Goal: Task Accomplishment & Management: Complete application form

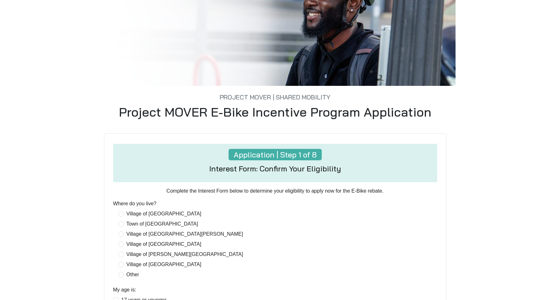
scroll to position [190, 0]
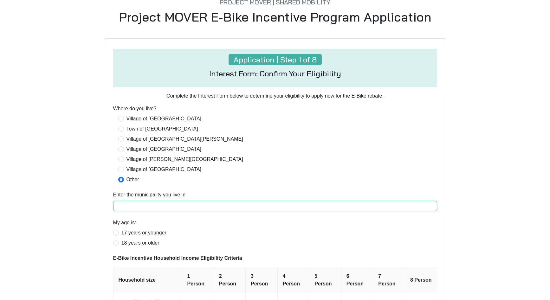
click at [137, 205] on input "Enter the municipality you live in" at bounding box center [275, 206] width 324 height 10
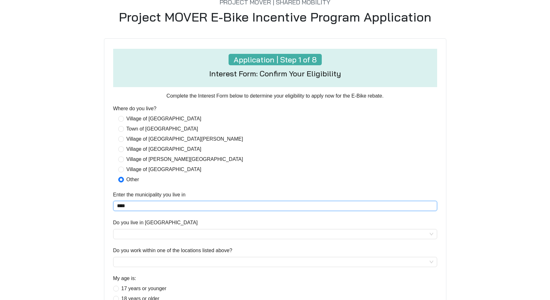
type input "**********"
click at [167, 236] on input "Do you live in [GEOGRAPHIC_DATA]" at bounding box center [275, 234] width 316 height 10
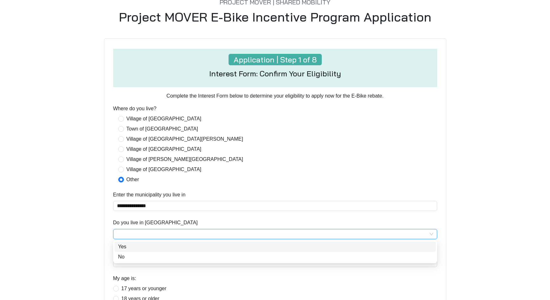
click at [155, 247] on div "Yes" at bounding box center [275, 247] width 314 height 8
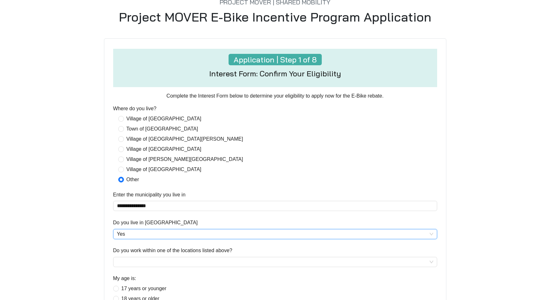
scroll to position [254, 0]
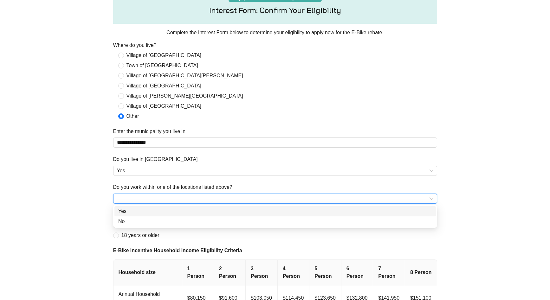
click at [161, 196] on input "Do you work within one of the locations listed above?" at bounding box center [275, 199] width 316 height 10
click at [157, 211] on div "Yes" at bounding box center [275, 212] width 314 height 8
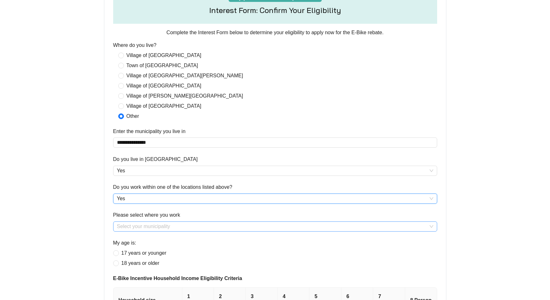
click at [140, 227] on input "Please select where you work" at bounding box center [275, 227] width 316 height 10
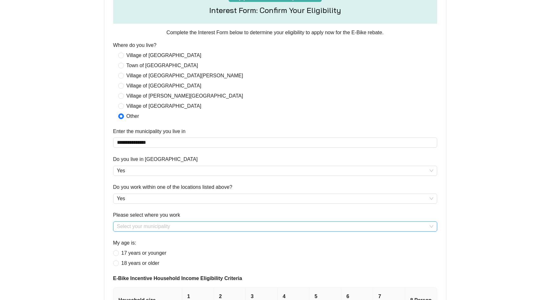
click at [135, 228] on input "Please select where you work" at bounding box center [275, 227] width 316 height 10
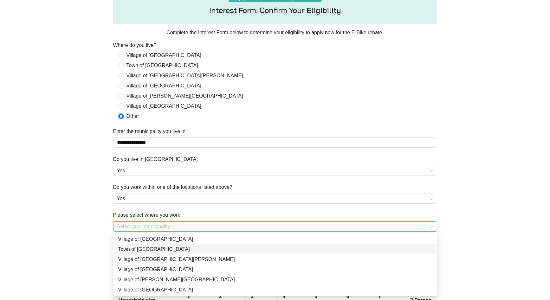
click at [142, 249] on div "Town of [GEOGRAPHIC_DATA]" at bounding box center [275, 250] width 314 height 8
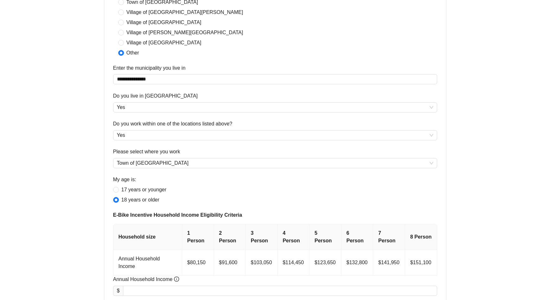
scroll to position [399, 0]
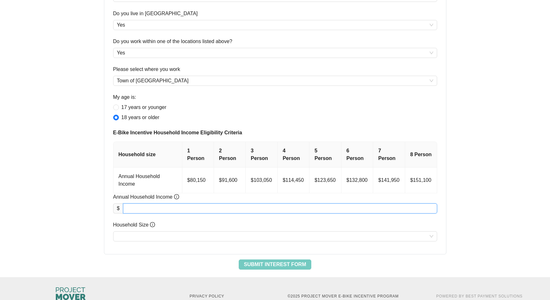
click at [188, 204] on input "Annual Household Income" at bounding box center [279, 209] width 313 height 10
type input "********"
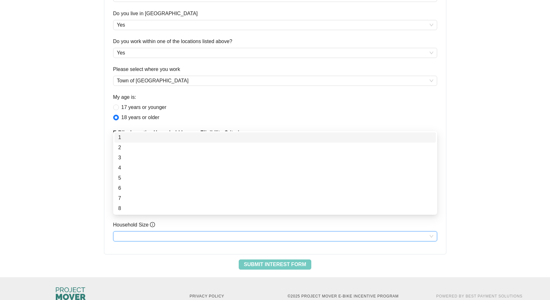
click at [134, 232] on input "Household Size" at bounding box center [275, 237] width 316 height 10
click at [123, 138] on div "1" at bounding box center [275, 138] width 314 height 8
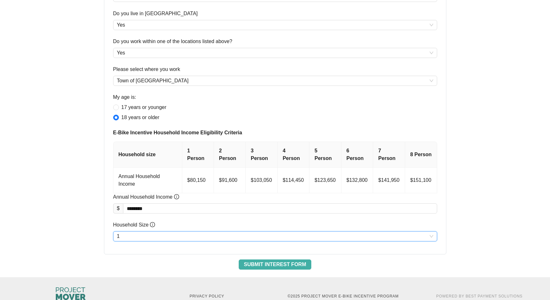
click at [281, 261] on span "Submit Interest Form" at bounding box center [275, 265] width 62 height 8
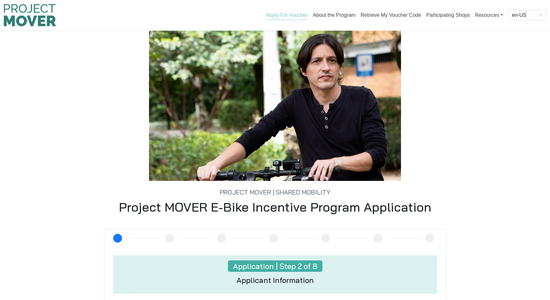
scroll to position [127, 0]
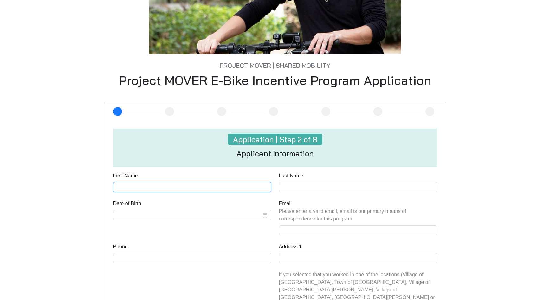
click at [145, 185] on input "First Name" at bounding box center [192, 187] width 158 height 10
type input "*****"
type input "*******"
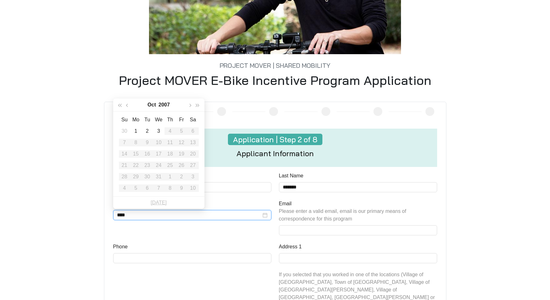
click at [122, 214] on input "****" at bounding box center [189, 215] width 144 height 8
click at [135, 215] on input "*****" at bounding box center [189, 215] width 144 height 8
type input "**********"
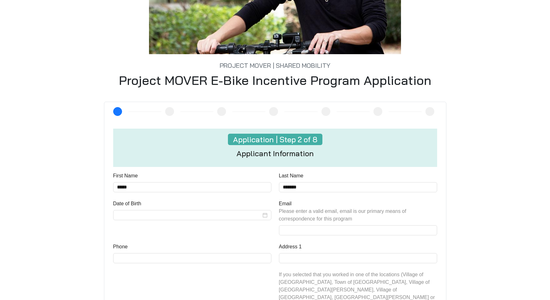
click at [77, 202] on div "2 3 4 5 6 7 8 Application | Step 2 of 8 Applicant Information First Name ***** …" at bounding box center [275, 248] width 411 height 292
click at [131, 216] on input "Date of Birth" at bounding box center [189, 215] width 144 height 8
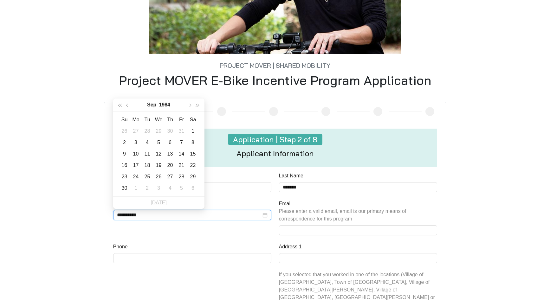
type input "**********"
click at [121, 190] on div "30" at bounding box center [125, 188] width 8 height 8
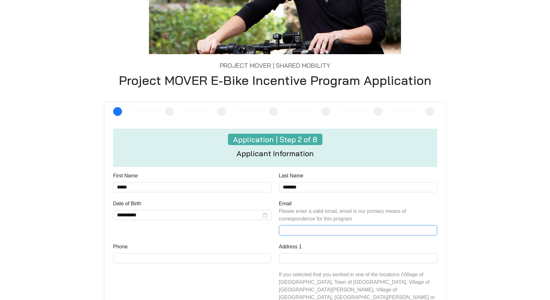
click at [299, 228] on input "Email Please enter a valid email, email is our primary means of correspondence …" at bounding box center [358, 230] width 158 height 10
click at [300, 228] on input "Email Please enter a valid email, email is our primary means of correspondence …" at bounding box center [358, 230] width 158 height 10
type input "**********"
click at [167, 257] on input "Phone" at bounding box center [192, 258] width 158 height 10
type input "**********"
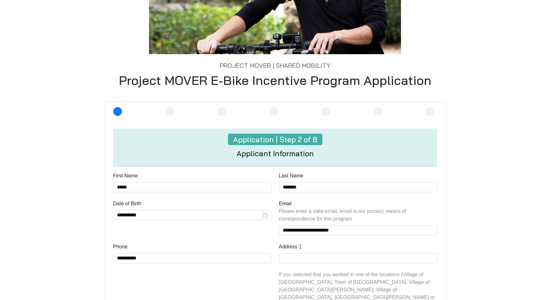
drag, startPoint x: 143, startPoint y: 285, endPoint x: 149, endPoint y: 283, distance: 5.8
click at [143, 285] on div "**********" at bounding box center [192, 280] width 166 height 74
click at [305, 261] on input "Address 1" at bounding box center [358, 258] width 158 height 10
click at [226, 277] on div "**********" at bounding box center [192, 280] width 166 height 74
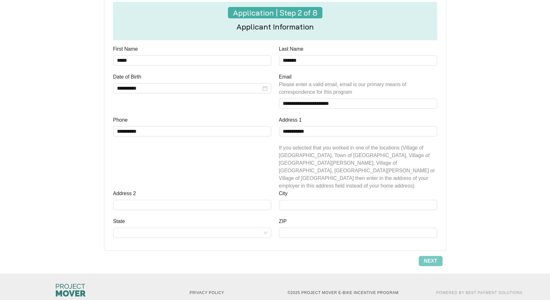
scroll to position [258, 0]
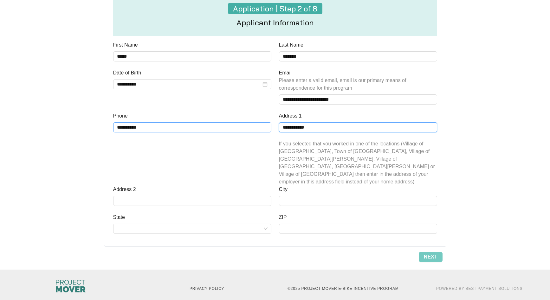
drag, startPoint x: 318, startPoint y: 125, endPoint x: 216, endPoint y: 126, distance: 102.0
click at [216, 126] on div "**********" at bounding box center [274, 141] width 331 height 200
type input "**********"
click at [303, 196] on input "City" at bounding box center [358, 201] width 158 height 10
type input "**********"
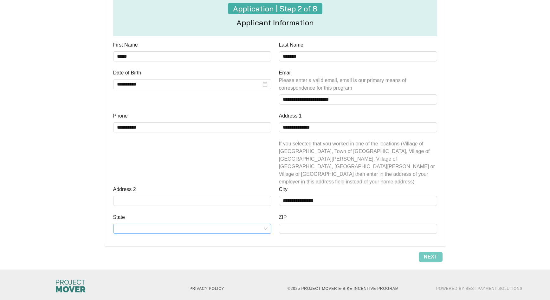
click at [195, 224] on input "State" at bounding box center [192, 229] width 151 height 10
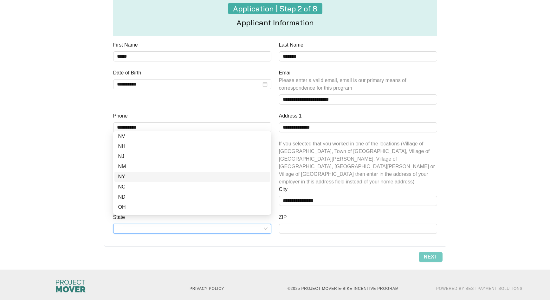
click at [134, 178] on div "NY" at bounding box center [192, 177] width 148 height 8
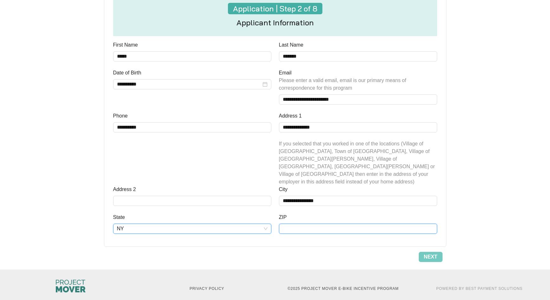
drag, startPoint x: 336, startPoint y: 222, endPoint x: 336, endPoint y: 225, distance: 3.8
click at [336, 224] on input "ZIP" at bounding box center [358, 229] width 158 height 10
click at [483, 227] on div "**********" at bounding box center [275, 21] width 418 height 497
click at [333, 224] on input "*****" at bounding box center [358, 229] width 158 height 10
type input "*****"
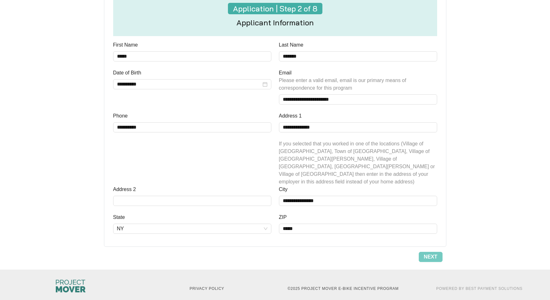
drag, startPoint x: 493, startPoint y: 218, endPoint x: 490, endPoint y: 218, distance: 3.5
click at [493, 218] on main "**********" at bounding box center [275, 21] width 550 height 497
click at [430, 253] on span "Next" at bounding box center [431, 257] width 14 height 8
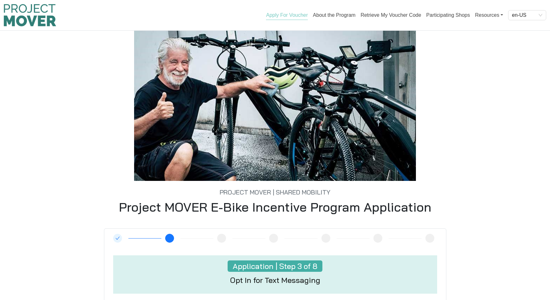
scroll to position [91, 0]
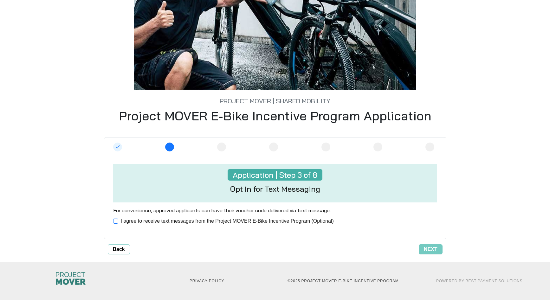
click at [154, 222] on span "I agree to receive text messages from the Project MOVER E-Bike Incentive Progra…" at bounding box center [227, 221] width 218 height 8
click at [434, 251] on span "Next" at bounding box center [431, 250] width 14 height 8
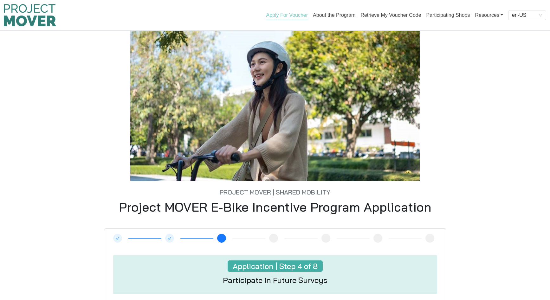
scroll to position [97, 0]
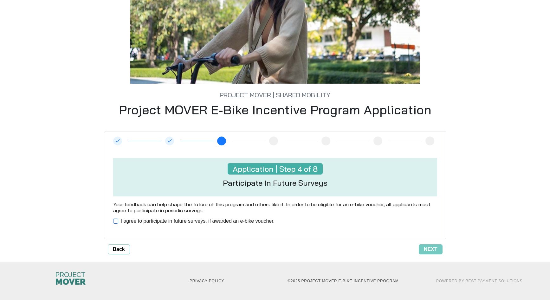
click at [170, 224] on span "I agree to participate in future surveys, if awarded an e-bike voucher." at bounding box center [197, 221] width 159 height 8
click at [426, 251] on span "Next" at bounding box center [431, 250] width 14 height 8
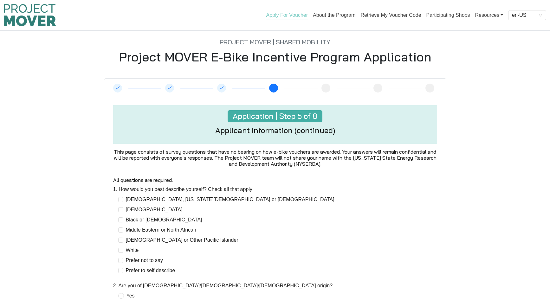
scroll to position [32, 0]
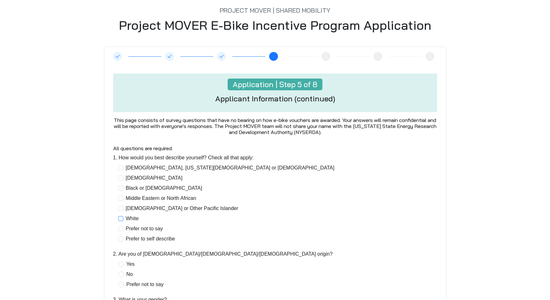
click at [129, 217] on span "White" at bounding box center [132, 219] width 18 height 8
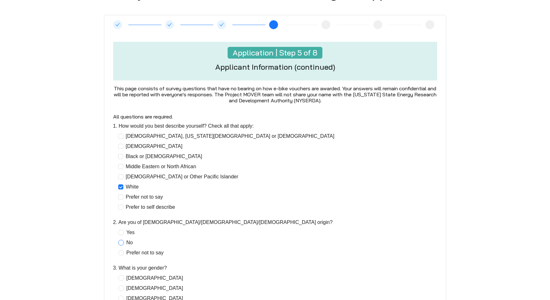
click at [126, 244] on span "No" at bounding box center [129, 243] width 11 height 8
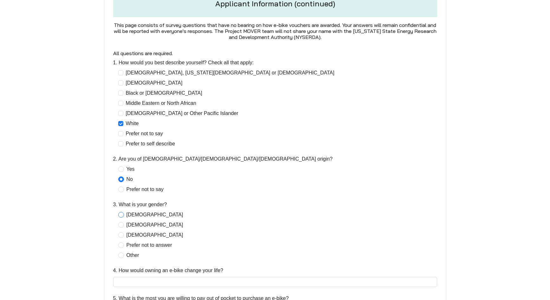
click at [132, 213] on span "[DEMOGRAPHIC_DATA]" at bounding box center [155, 215] width 62 height 8
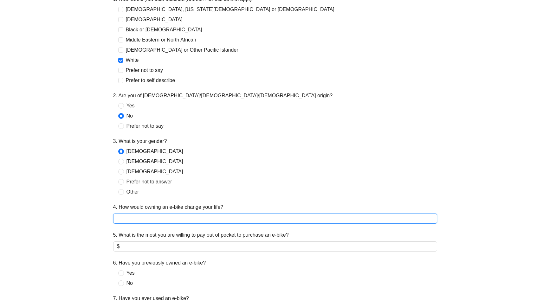
click at [148, 218] on input "4. How would owning an e-bike change your life?" at bounding box center [275, 219] width 324 height 10
type input "*"
type input "**********"
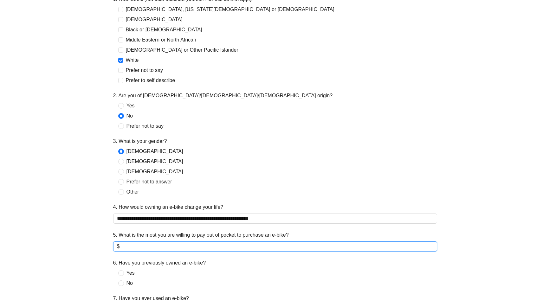
click at [157, 247] on input "5. What is the most you are willing to pay out of pocket to purchase an e-bike?" at bounding box center [277, 247] width 312 height 8
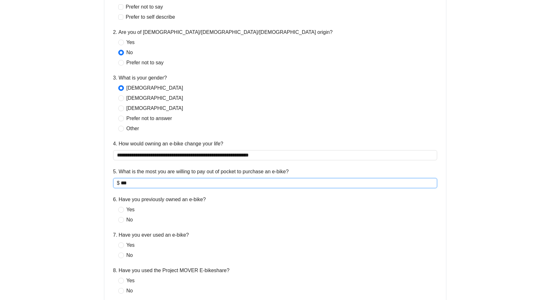
scroll to position [285, 0]
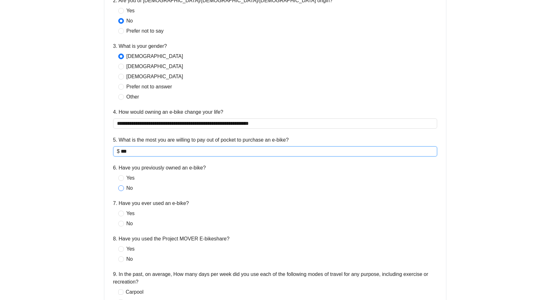
type input "***"
click at [128, 190] on span "No" at bounding box center [129, 188] width 11 height 8
click at [126, 212] on span "Yes" at bounding box center [130, 214] width 13 height 8
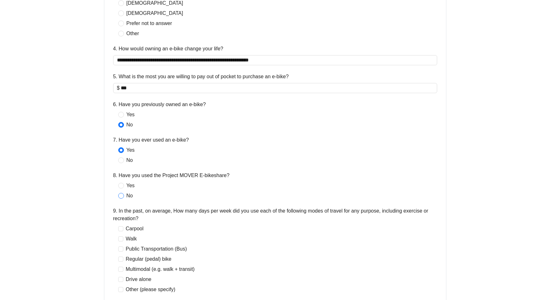
click at [125, 197] on span "No" at bounding box center [129, 196] width 11 height 8
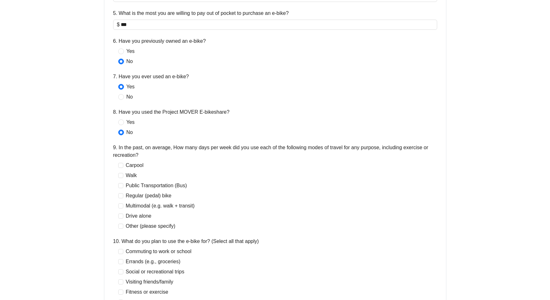
scroll to position [444, 0]
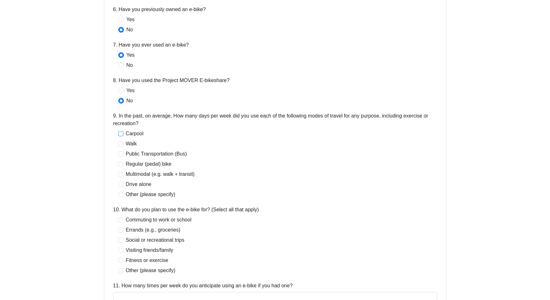
click at [142, 130] on span "Carpool" at bounding box center [134, 134] width 23 height 8
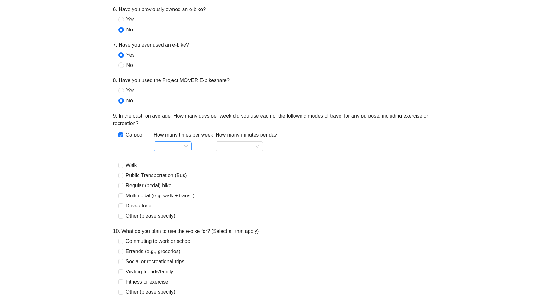
click at [171, 145] on input "How many times per week" at bounding box center [172, 147] width 30 height 10
click at [170, 159] on div "1" at bounding box center [172, 159] width 28 height 8
click at [237, 144] on input "How many minutes per day" at bounding box center [239, 147] width 40 height 10
click at [229, 169] on div "15-30" at bounding box center [238, 169] width 37 height 8
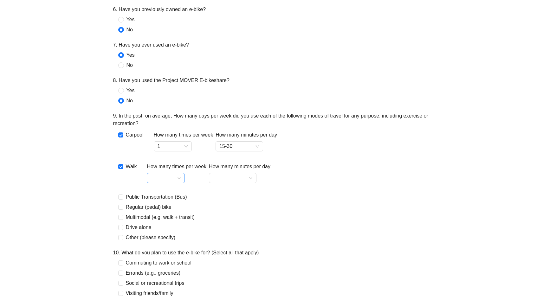
click at [173, 176] on input "How many times per week" at bounding box center [166, 178] width 30 height 10
click at [161, 219] on div "4" at bounding box center [166, 221] width 28 height 8
click at [236, 174] on input "How many minutes per day" at bounding box center [233, 178] width 40 height 10
click at [224, 208] on div "30-60" at bounding box center [231, 211] width 37 height 8
click at [124, 208] on span "Regular (pedal) bike" at bounding box center [148, 207] width 51 height 8
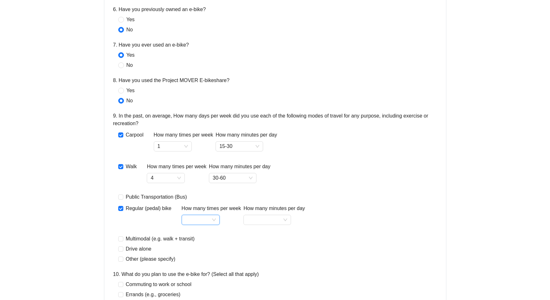
click at [203, 216] on input "How many times per week" at bounding box center [200, 220] width 30 height 10
click at [190, 136] on div "1" at bounding box center [199, 136] width 28 height 8
click at [251, 217] on input "How many minutes per day" at bounding box center [267, 220] width 40 height 10
click at [252, 264] on div "60+" at bounding box center [265, 263] width 37 height 8
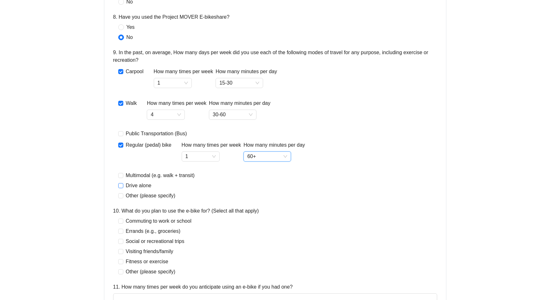
click at [138, 185] on span "Drive alone" at bounding box center [138, 186] width 31 height 8
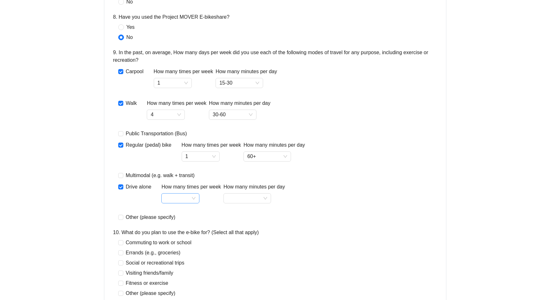
click at [188, 195] on input "How many times per week" at bounding box center [180, 199] width 30 height 10
click at [171, 270] on div "7" at bounding box center [180, 272] width 28 height 8
click at [191, 196] on span "7" at bounding box center [180, 199] width 30 height 10
click at [177, 281] on div "8" at bounding box center [180, 282] width 28 height 8
click at [251, 199] on input "How many minutes per day" at bounding box center [247, 199] width 40 height 10
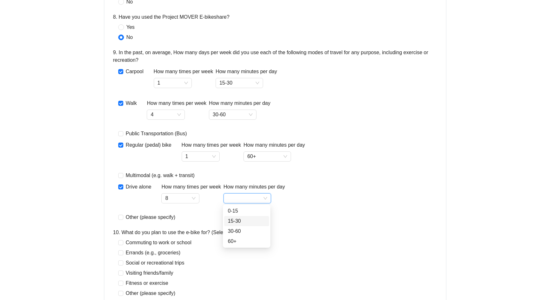
click at [235, 220] on div "15-30" at bounding box center [246, 221] width 37 height 8
click at [245, 197] on span "15-30" at bounding box center [247, 199] width 40 height 10
click at [240, 231] on div "30-60" at bounding box center [246, 232] width 37 height 8
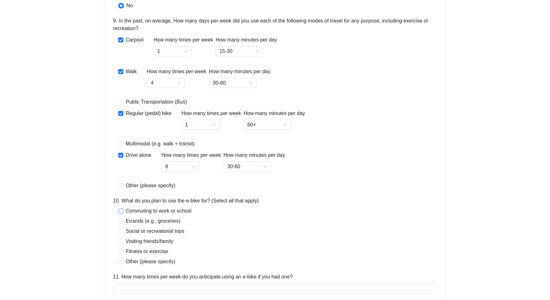
click at [168, 211] on span "Commuting to work or school" at bounding box center [158, 211] width 71 height 8
click at [126, 220] on span "Errands (e.g., groceries)" at bounding box center [153, 221] width 60 height 8
click at [127, 232] on span "Social or recreational trips" at bounding box center [155, 232] width 64 height 8
click at [133, 253] on span "Fitness or exercise" at bounding box center [147, 252] width 48 height 8
click at [255, 247] on div "Commuting to work or school Errands (e.g., groceries) Social or recreational tr…" at bounding box center [275, 236] width 324 height 58
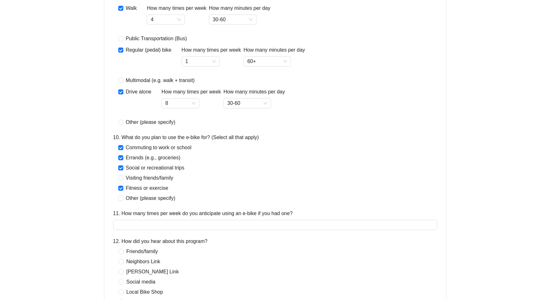
scroll to position [634, 0]
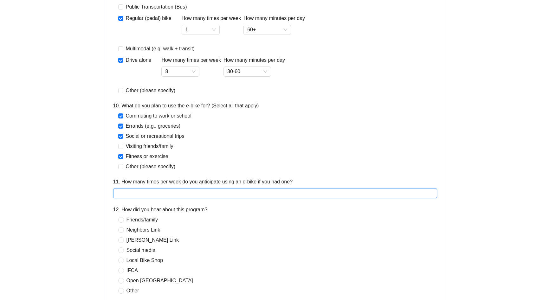
click at [198, 192] on input "11. How many times per week do you anticipate using an e-bike if you had one?" at bounding box center [275, 193] width 324 height 10
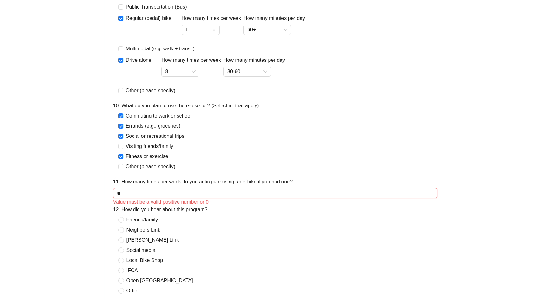
type input "*"
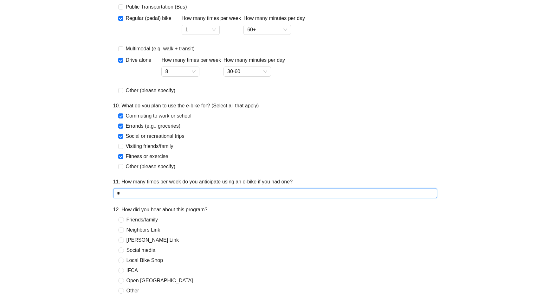
drag, startPoint x: 122, startPoint y: 194, endPoint x: 75, endPoint y: 195, distance: 46.6
type input "*"
type input "**"
click at [126, 220] on span "Friends/family" at bounding box center [142, 220] width 37 height 8
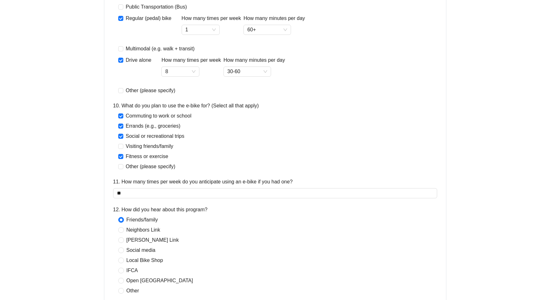
scroll to position [665, 0]
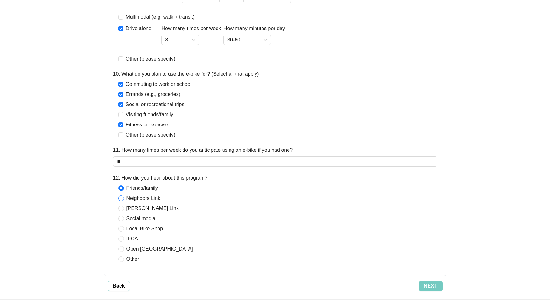
click at [128, 198] on span "Neighbors Link" at bounding box center [143, 199] width 39 height 8
click at [427, 284] on span "Next" at bounding box center [431, 286] width 14 height 8
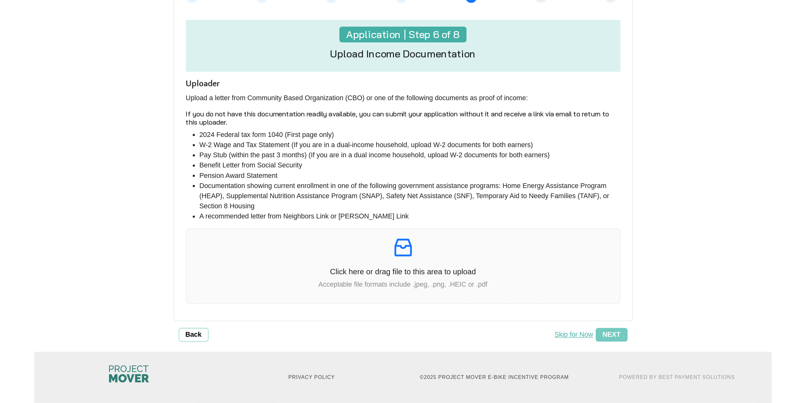
scroll to position [0, 0]
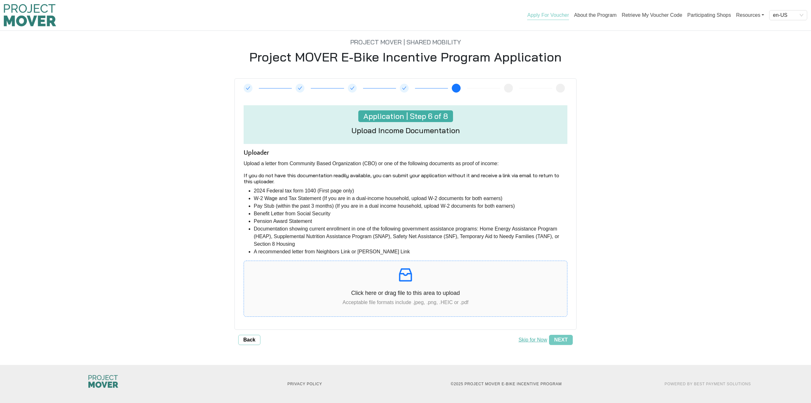
click at [386, 278] on p at bounding box center [405, 275] width 323 height 18
click at [549, 300] on span "Next" at bounding box center [561, 350] width 14 height 8
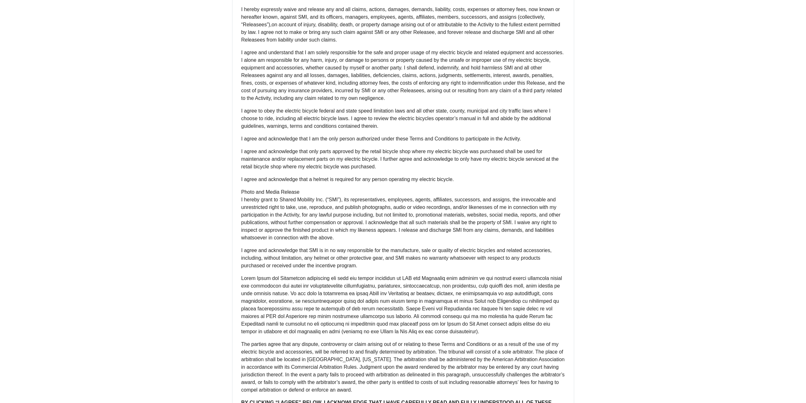
scroll to position [322, 0]
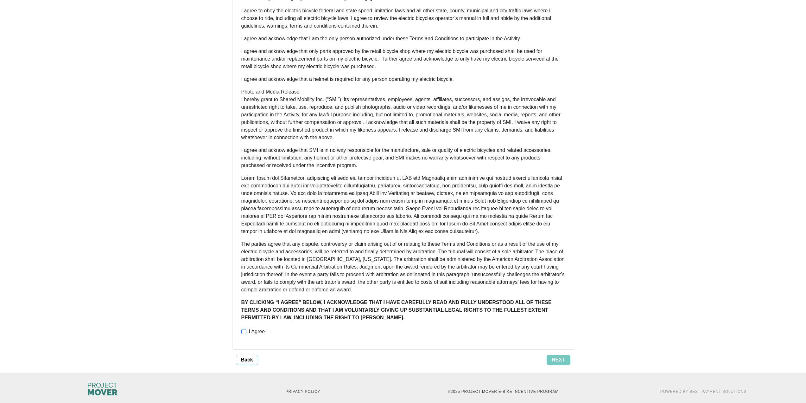
click at [255, 300] on span "I Agree" at bounding box center [257, 332] width 21 height 8
click at [549, 300] on span "Next" at bounding box center [559, 360] width 14 height 8
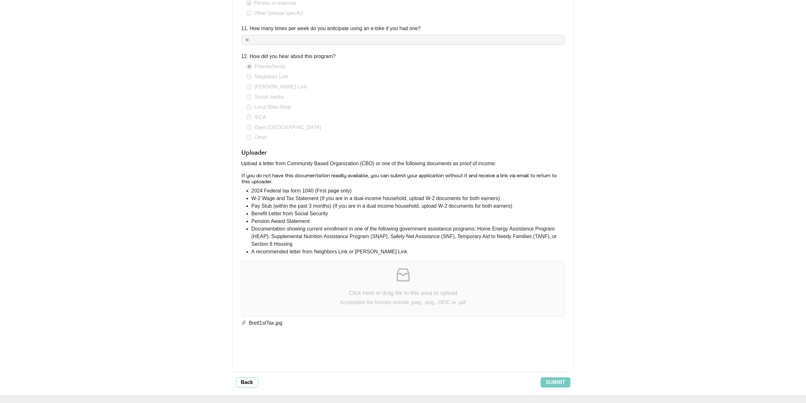
scroll to position [1353, 0]
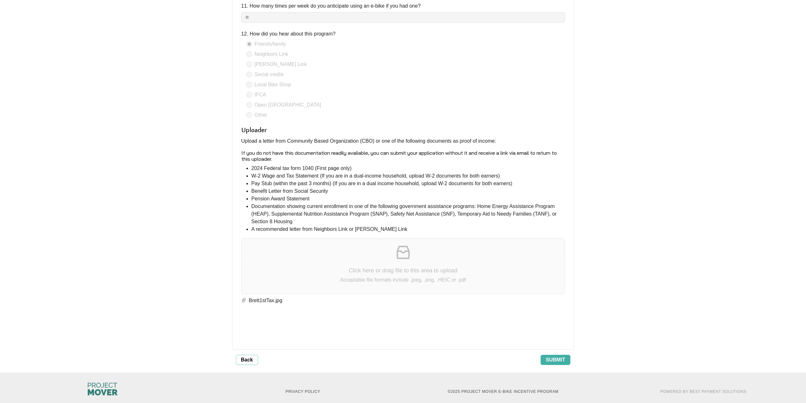
click at [549, 300] on span "Submit" at bounding box center [555, 360] width 19 height 8
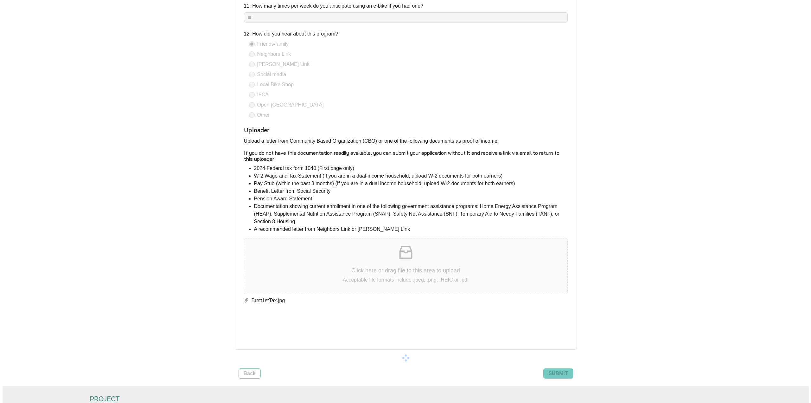
scroll to position [0, 0]
